Goal: Information Seeking & Learning: Learn about a topic

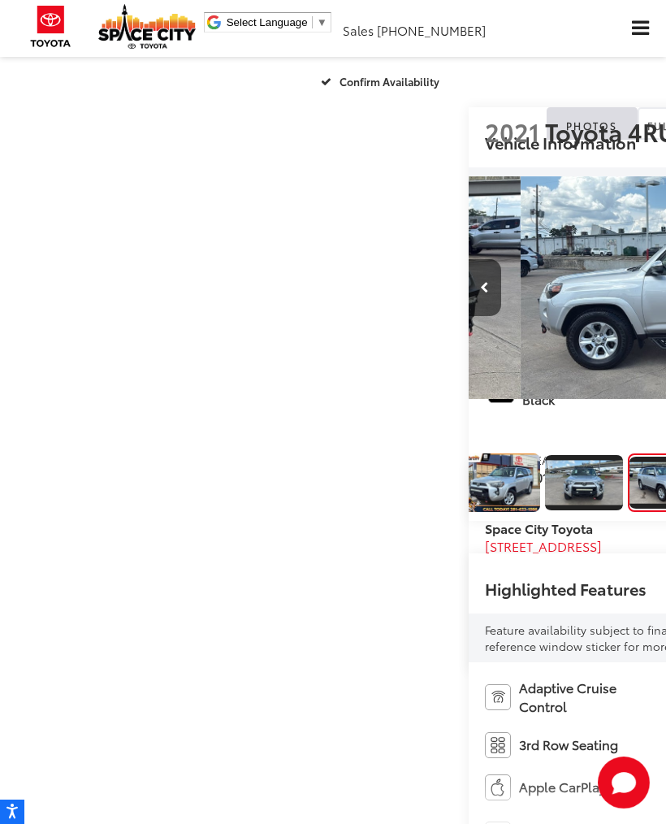
scroll to position [0, 11]
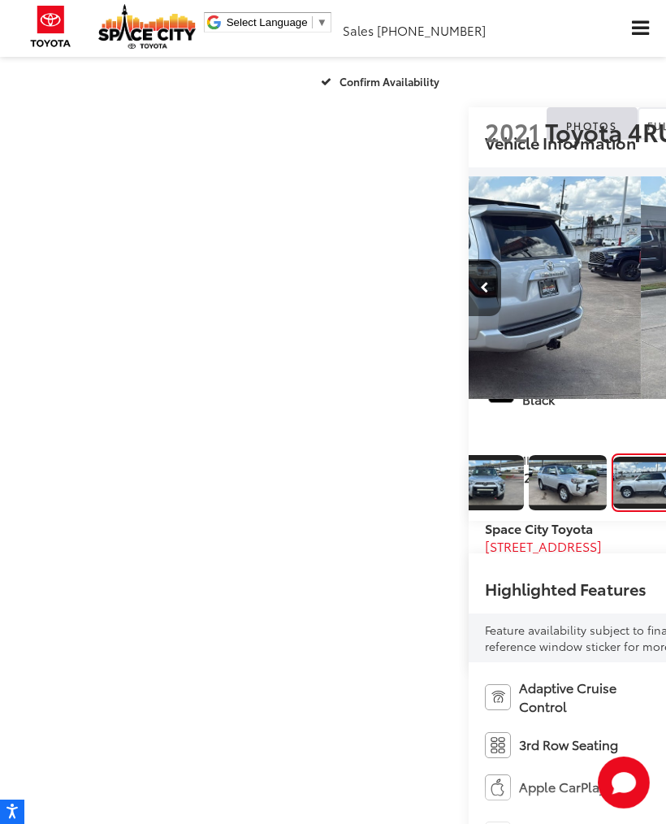
scroll to position [0, 1998]
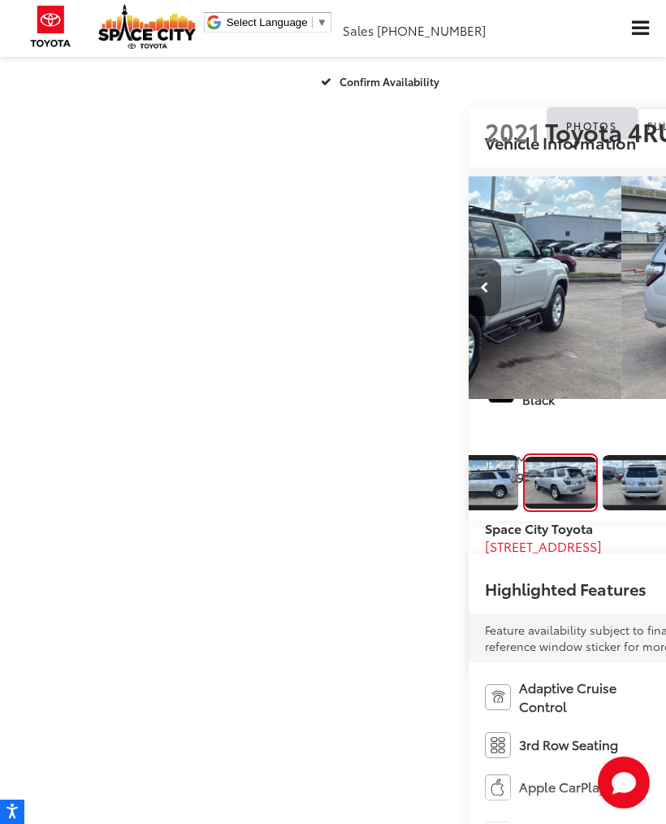
scroll to position [0, 291]
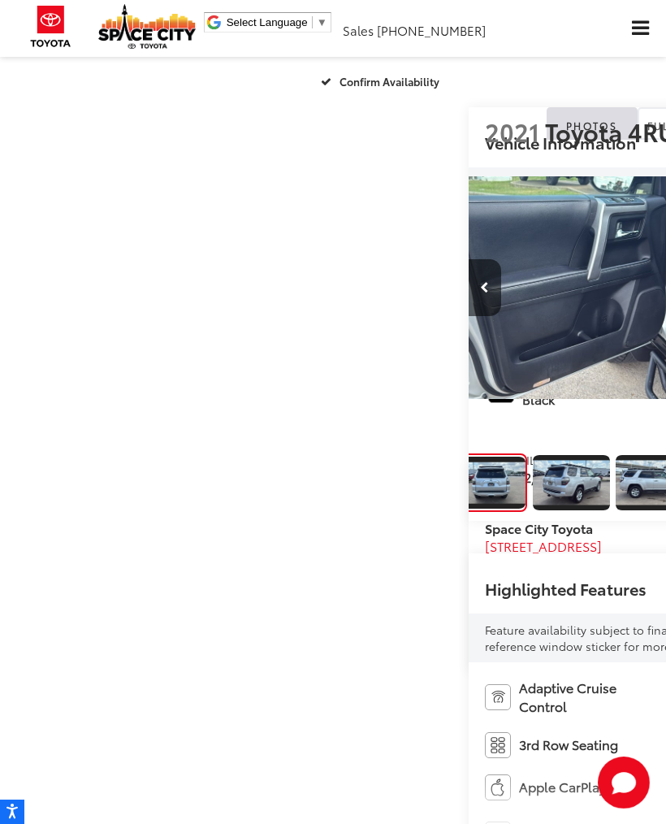
scroll to position [0, 3330]
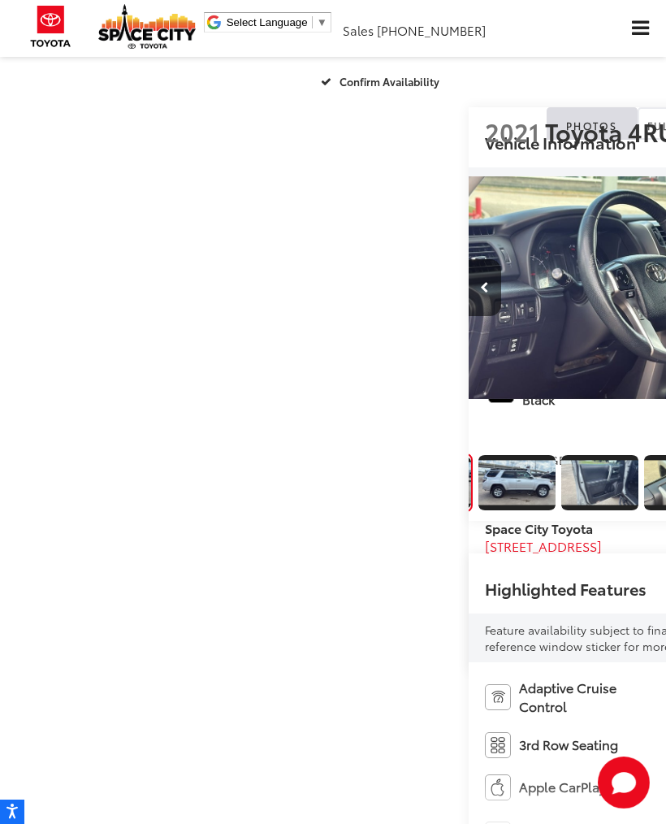
scroll to position [0, 0]
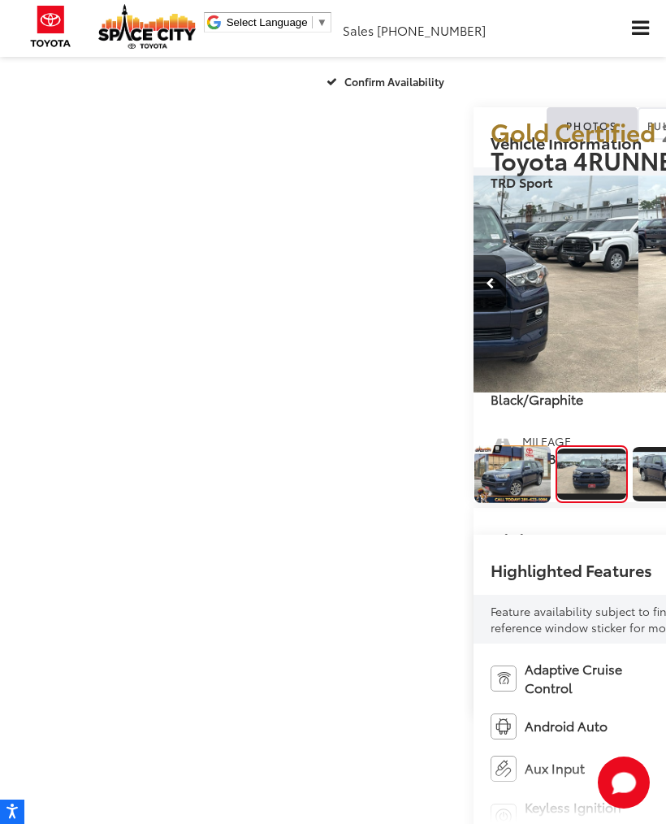
scroll to position [0, 666]
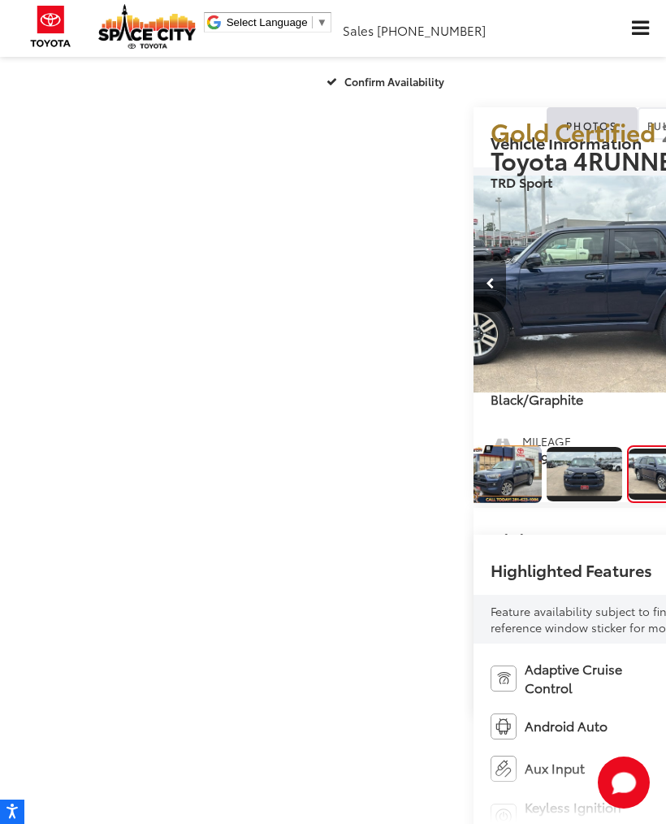
scroll to position [0, 1332]
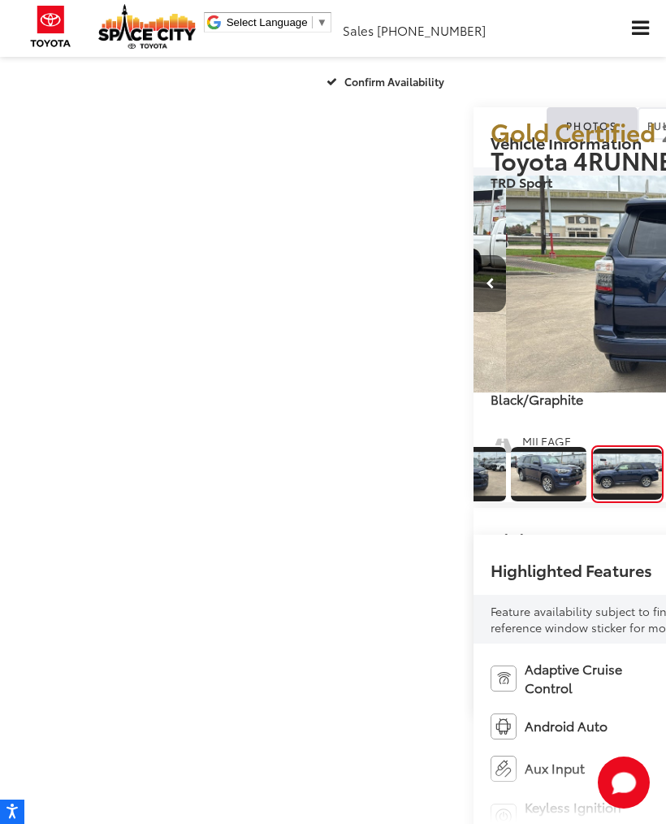
scroll to position [0, 1998]
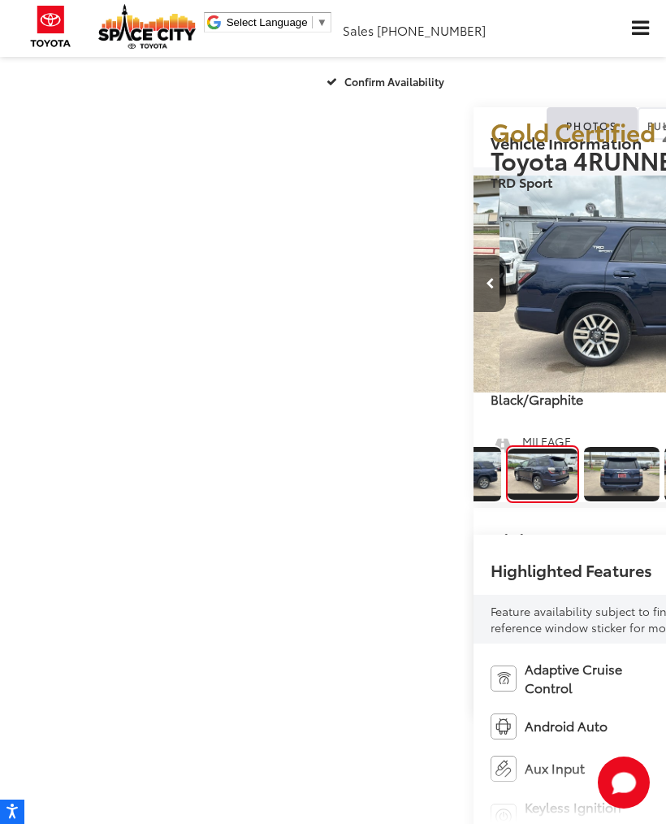
scroll to position [0, 291]
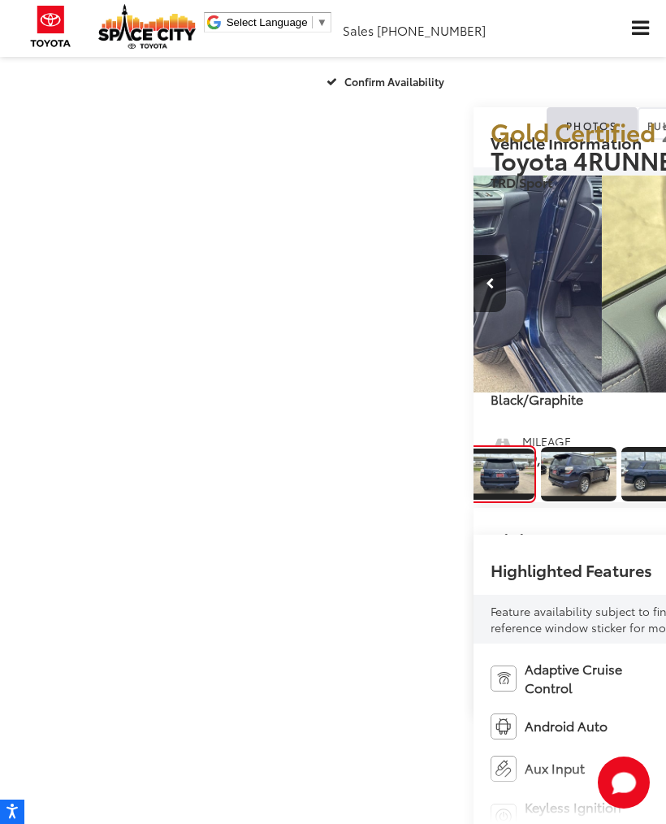
scroll to position [0, 430]
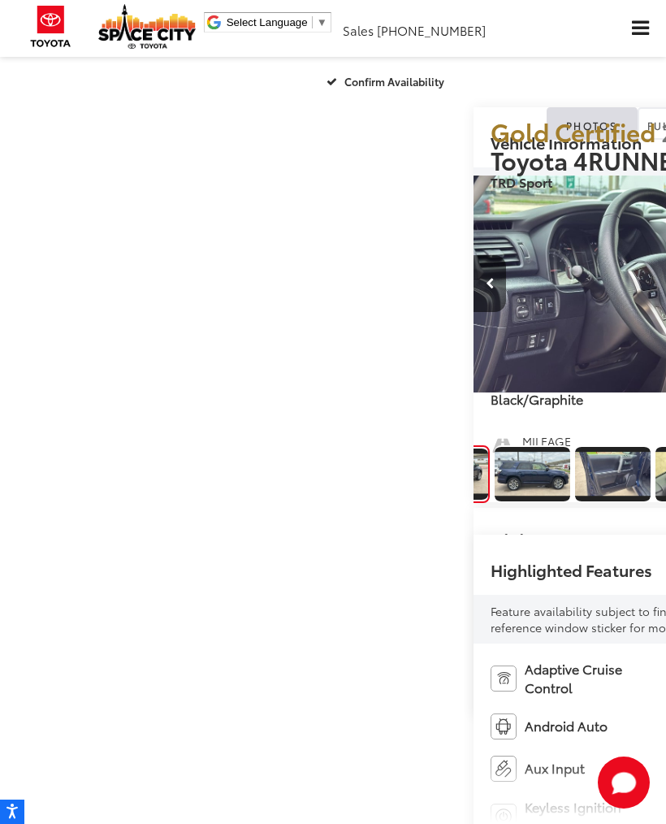
scroll to position [0, 3996]
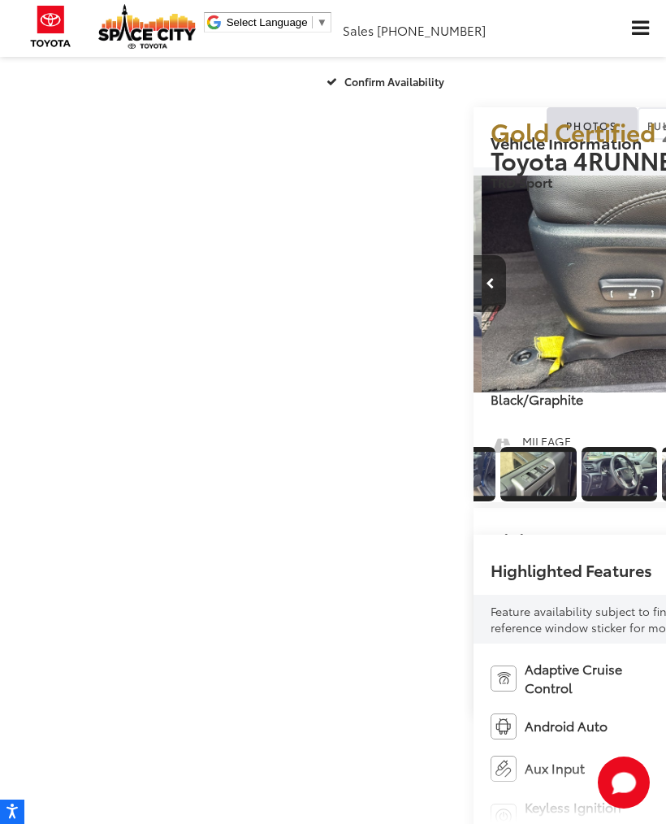
scroll to position [0, 4662]
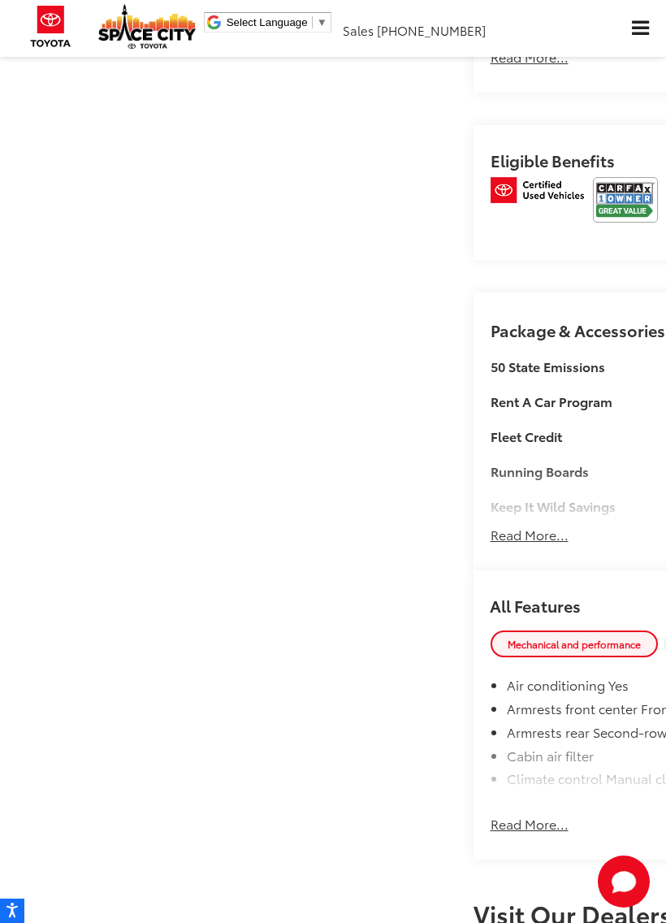
scroll to position [1096, 0]
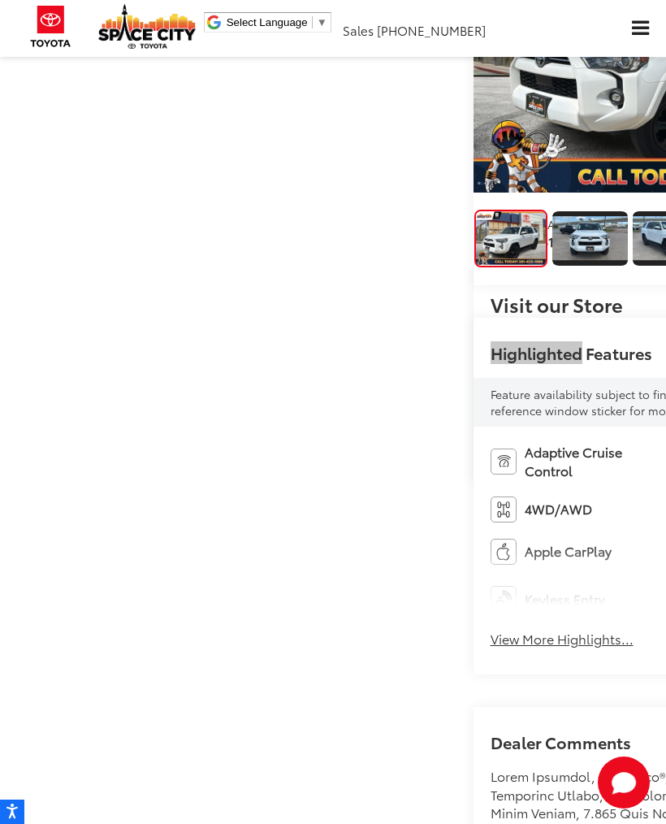
scroll to position [232, 0]
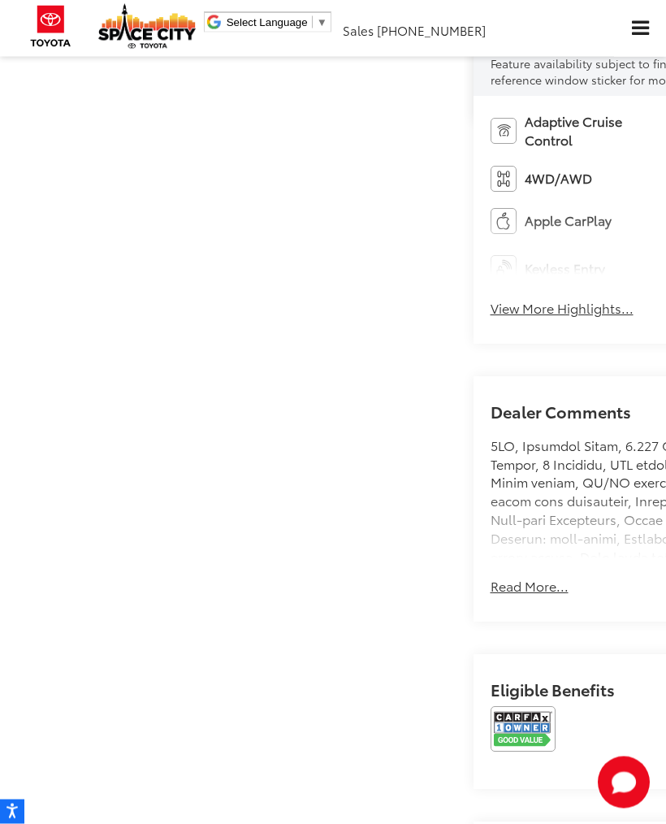
scroll to position [559, 0]
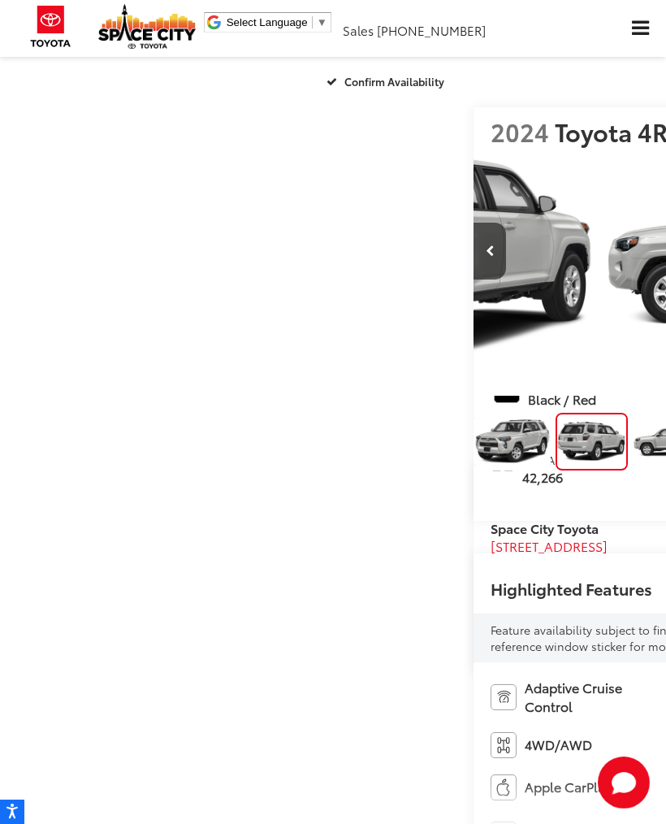
scroll to position [0, 666]
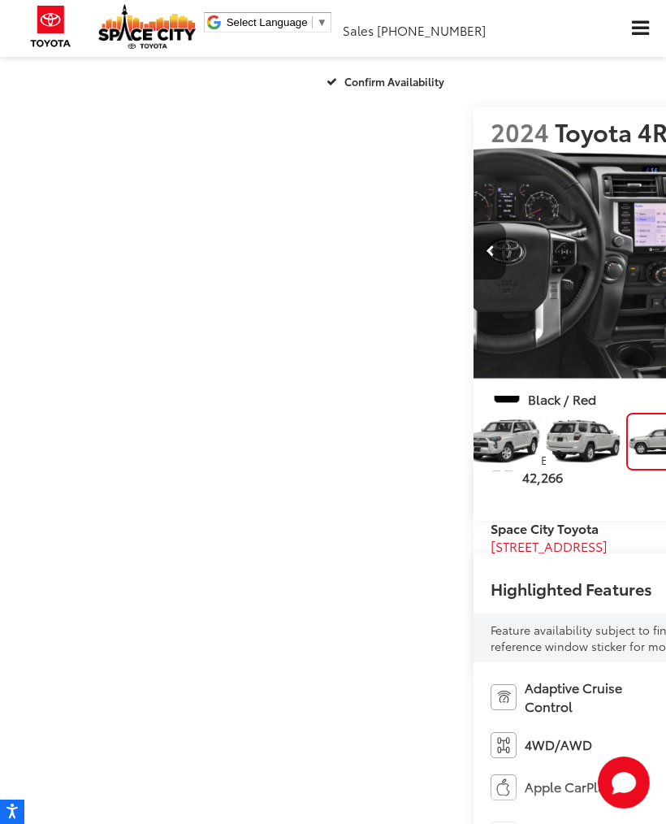
scroll to position [0, 11]
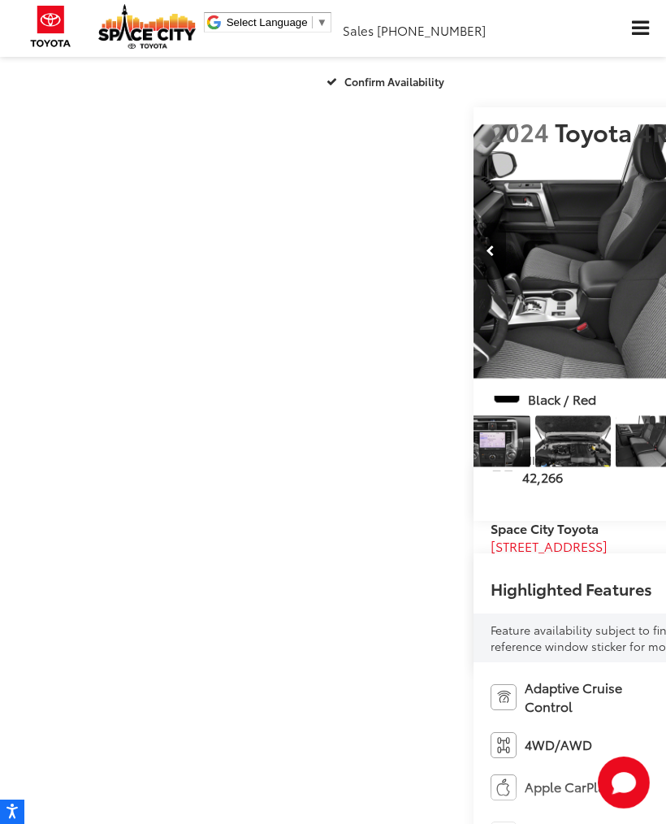
scroll to position [0, 772]
click at [615, 470] on img "Expand Photo 8" at bounding box center [653, 442] width 77 height 58
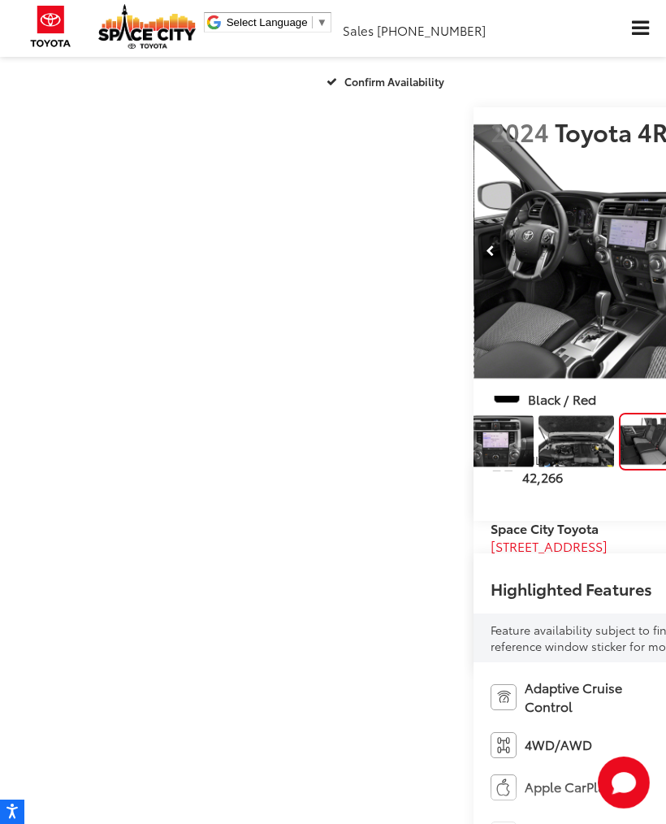
scroll to position [0, 850]
